Goal: Transaction & Acquisition: Purchase product/service

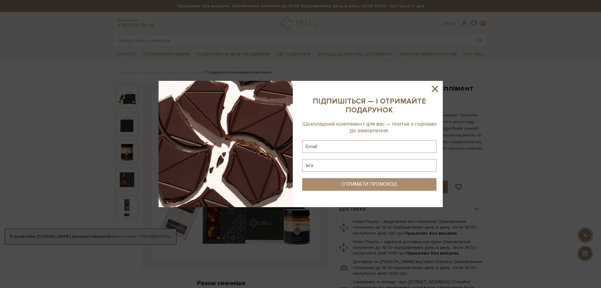
click at [437, 88] on icon at bounding box center [434, 88] width 11 height 11
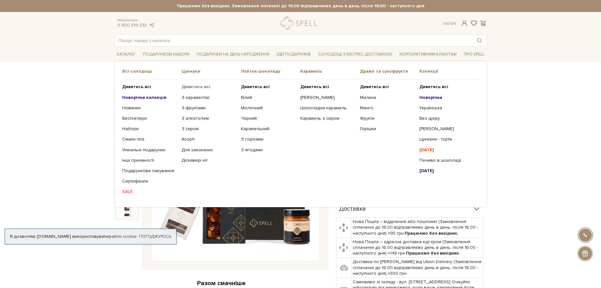
click at [191, 86] on b "Дивитись всі" at bounding box center [195, 86] width 29 height 5
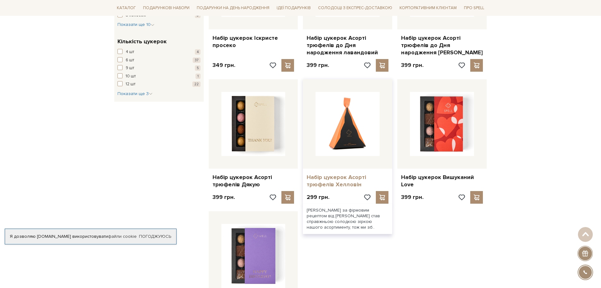
scroll to position [600, 0]
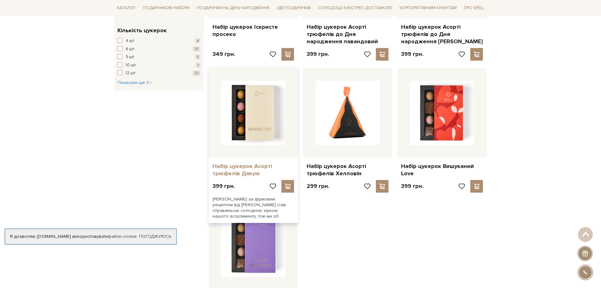
click at [234, 169] on link "Набір цукерок Асорті трюфелів Дякую" at bounding box center [253, 170] width 82 height 15
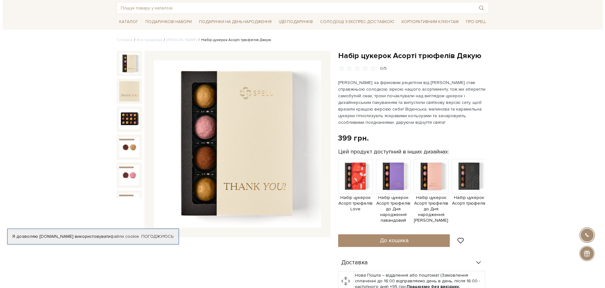
scroll to position [63, 0]
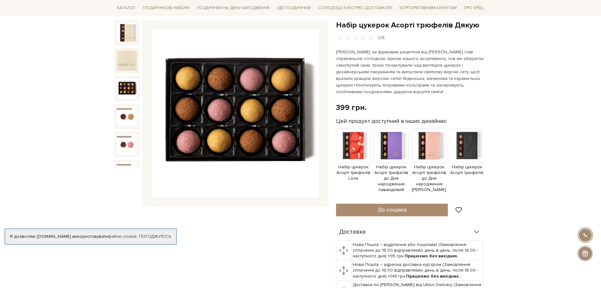
click at [125, 85] on img at bounding box center [127, 88] width 20 height 20
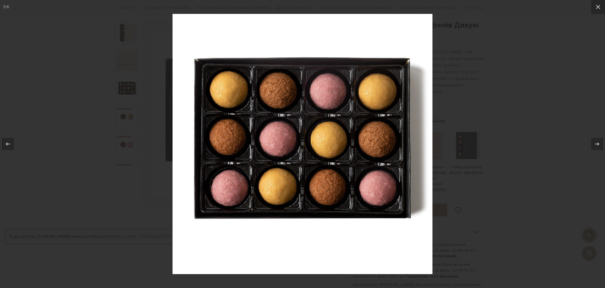
click at [252, 126] on img at bounding box center [303, 144] width 260 height 260
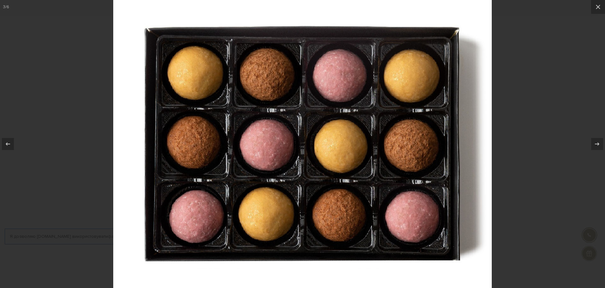
click at [545, 135] on div at bounding box center [302, 144] width 605 height 288
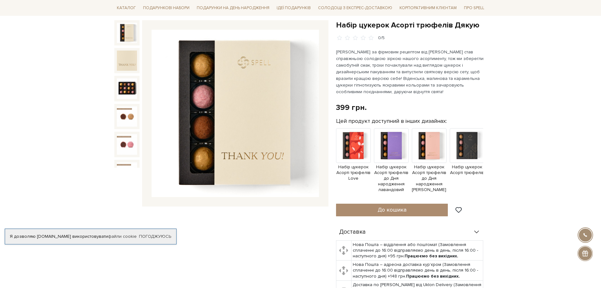
click at [123, 35] on img at bounding box center [127, 33] width 20 height 20
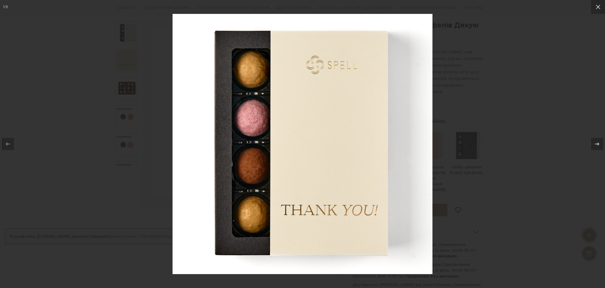
click at [551, 156] on div at bounding box center [302, 144] width 605 height 288
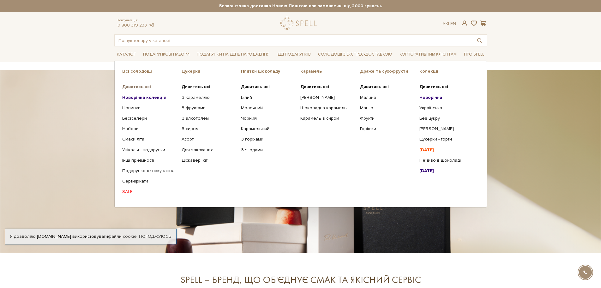
click at [131, 84] on b "Дивитись всі" at bounding box center [136, 86] width 29 height 5
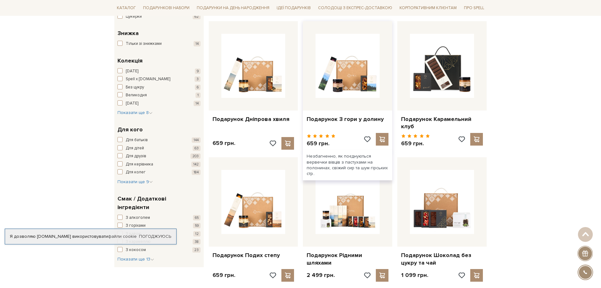
scroll to position [253, 0]
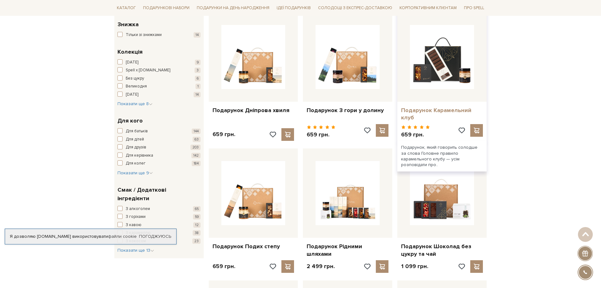
click at [417, 112] on link "Подарунок Карамельний клуб" at bounding box center [442, 114] width 82 height 15
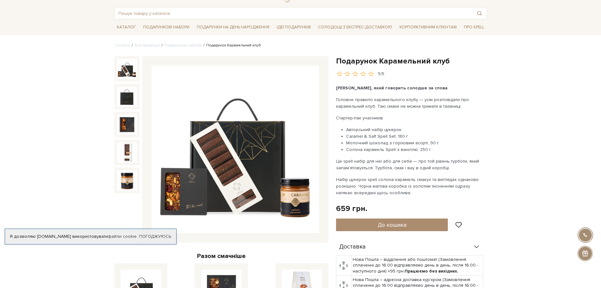
scroll to position [63, 0]
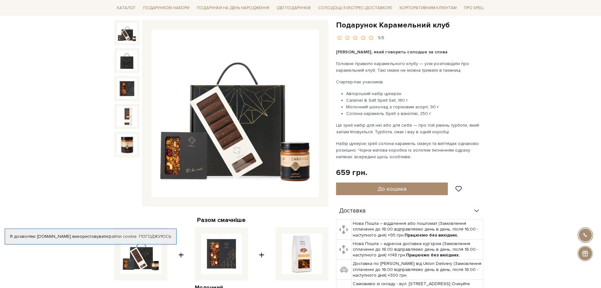
click at [132, 33] on img at bounding box center [127, 33] width 20 height 20
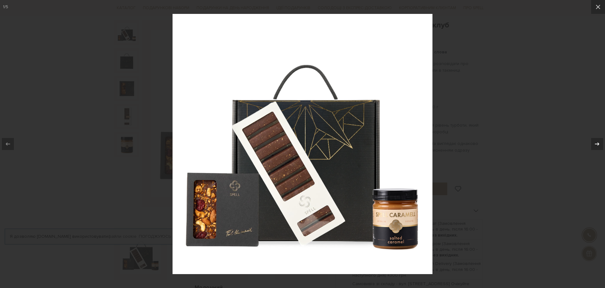
click at [600, 144] on icon at bounding box center [598, 144] width 8 height 8
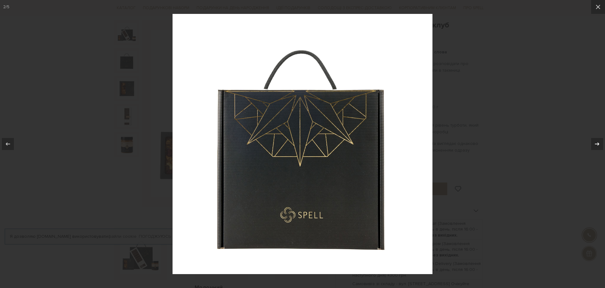
click at [600, 144] on icon at bounding box center [598, 144] width 8 height 8
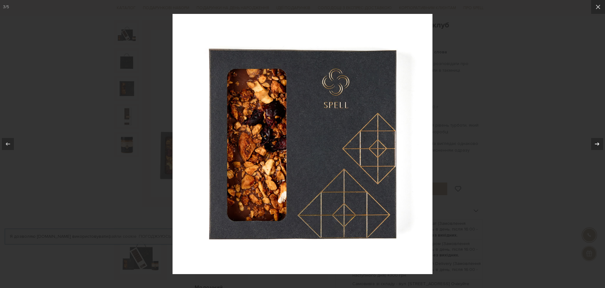
click at [600, 144] on icon at bounding box center [598, 144] width 8 height 8
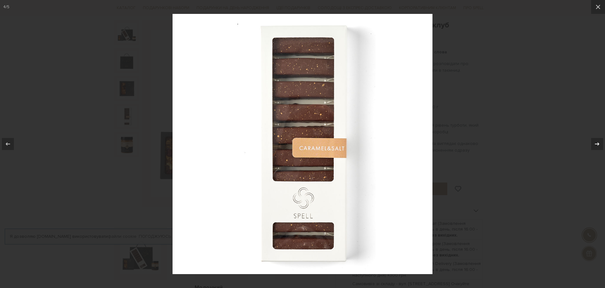
click at [600, 144] on icon at bounding box center [598, 144] width 8 height 8
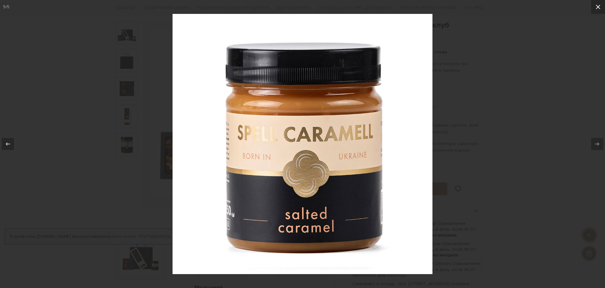
click at [598, 7] on icon at bounding box center [598, 7] width 4 height 4
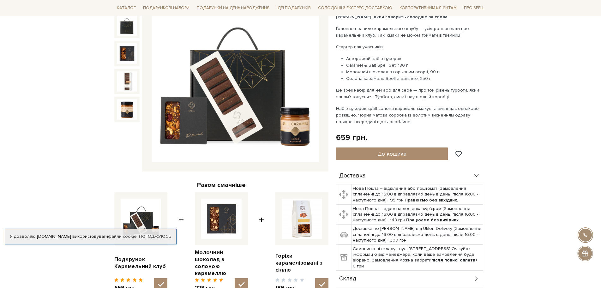
scroll to position [63, 0]
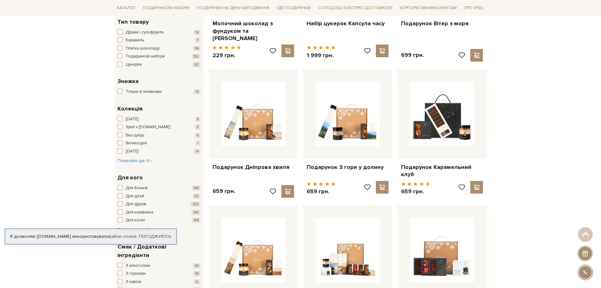
scroll to position [195, 0]
